Goal: Information Seeking & Learning: Learn about a topic

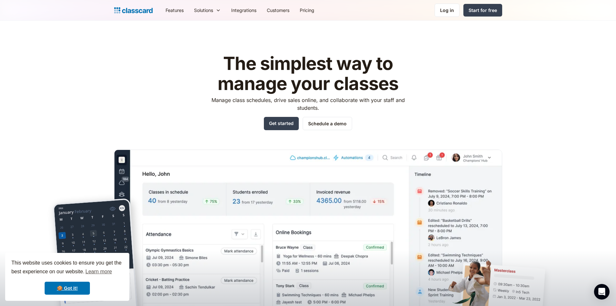
click at [135, 9] on img "home" at bounding box center [133, 10] width 39 height 9
click at [175, 9] on link "Features" at bounding box center [175, 10] width 28 height 15
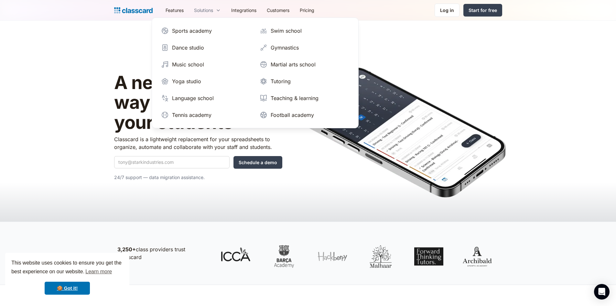
click at [204, 10] on div "Solutions" at bounding box center [203, 10] width 19 height 7
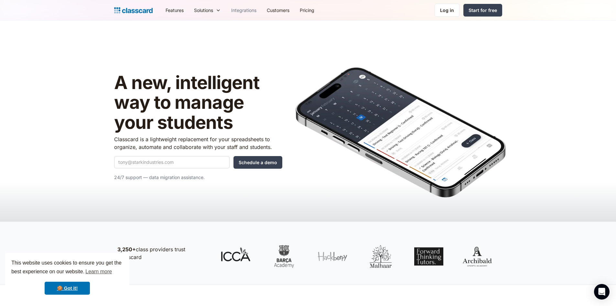
click at [244, 11] on link "Integrations" at bounding box center [244, 10] width 36 height 15
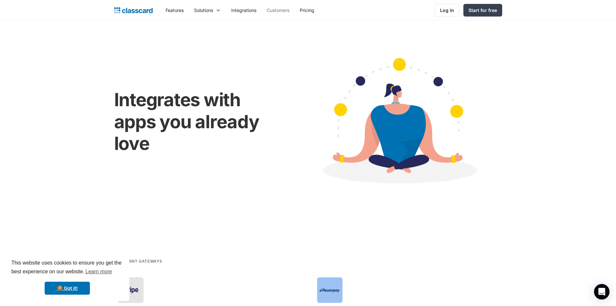
click at [273, 8] on link "Customers" at bounding box center [278, 10] width 33 height 15
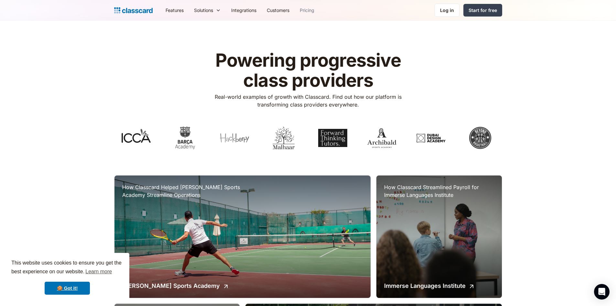
click at [312, 11] on link "Pricing" at bounding box center [307, 10] width 25 height 15
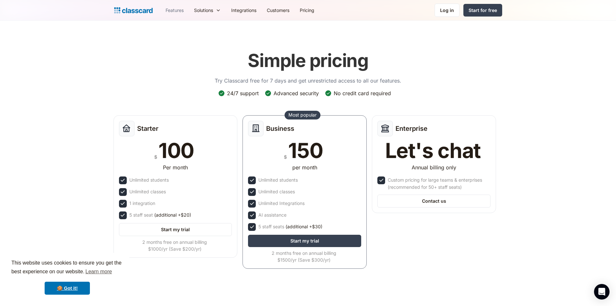
click at [176, 10] on link "Features" at bounding box center [175, 10] width 28 height 15
